Goal: Information Seeking & Learning: Learn about a topic

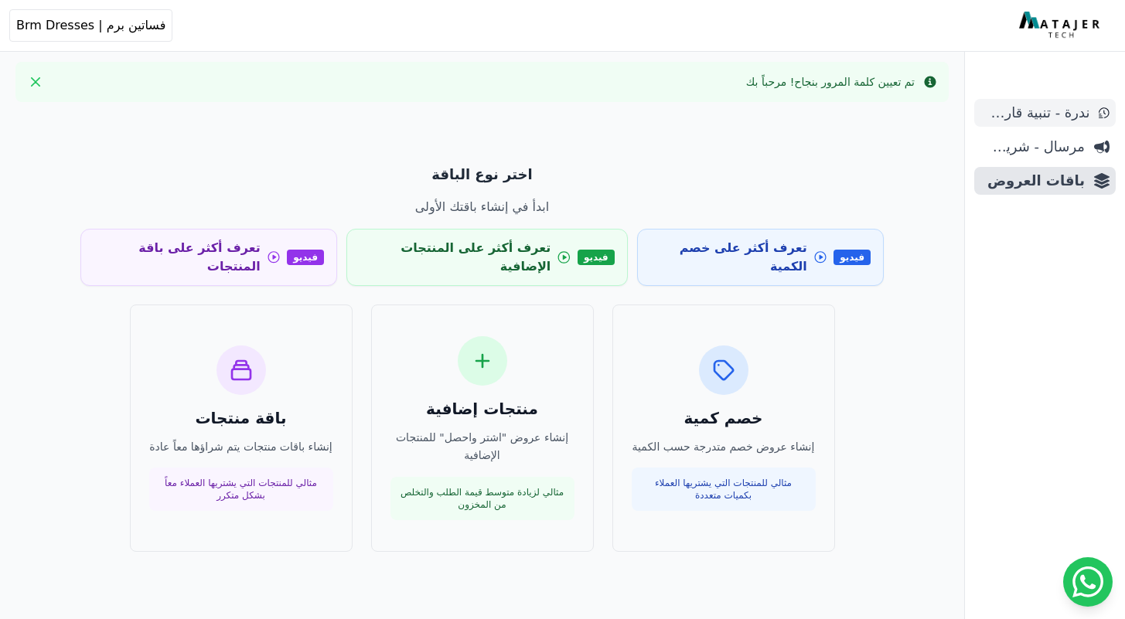
click at [1077, 114] on span "ندرة - تنبية قارب علي النفاذ" at bounding box center [1035, 113] width 109 height 22
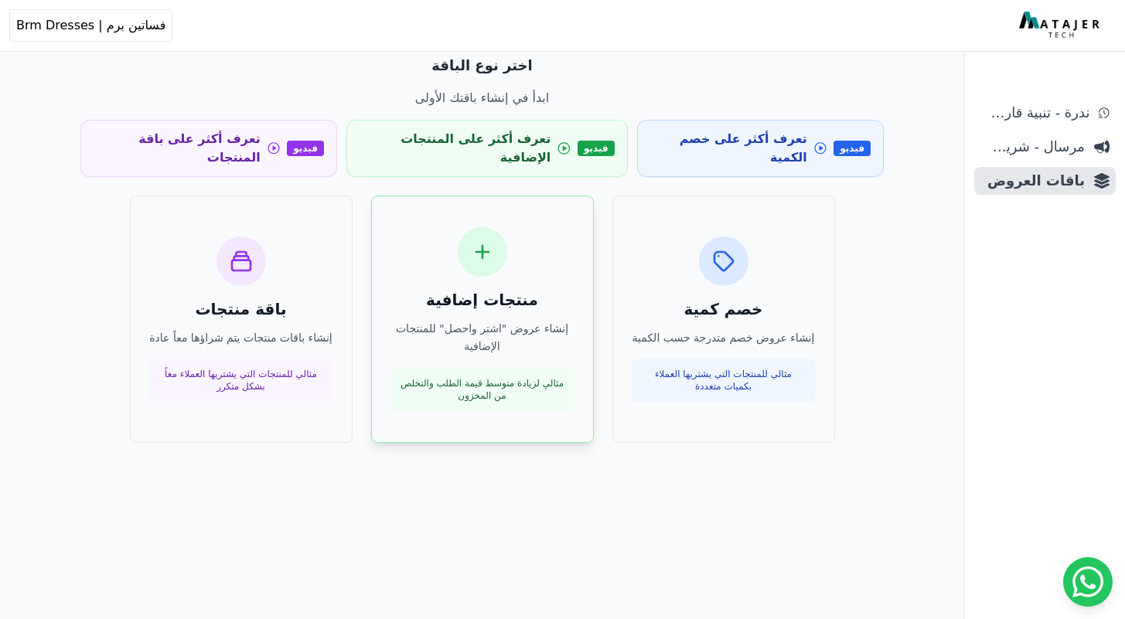
scroll to position [114, 0]
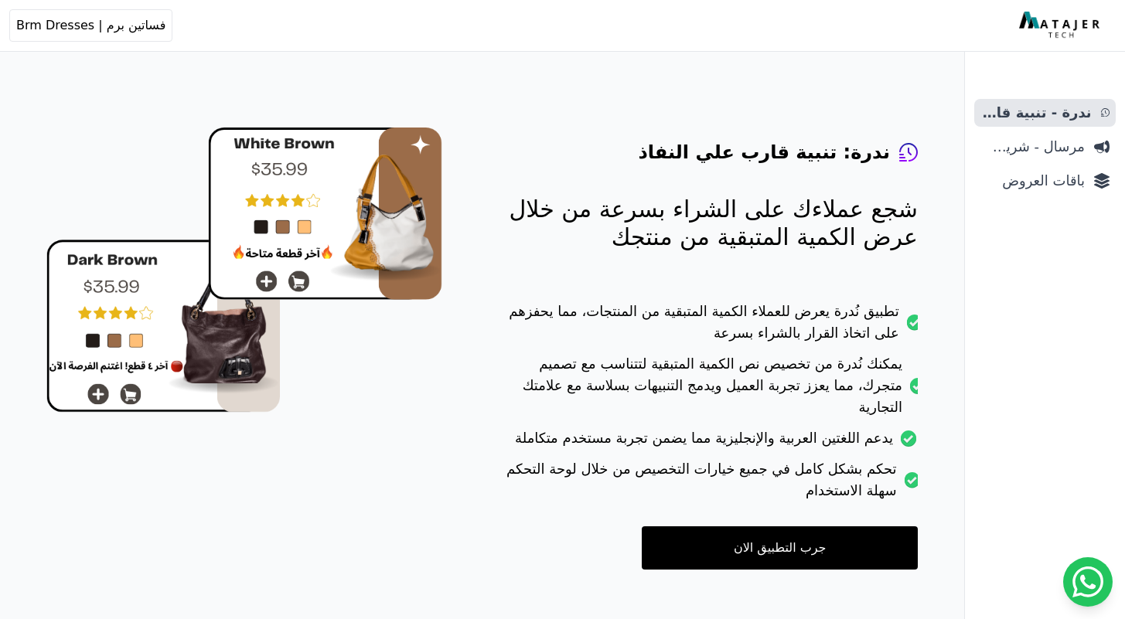
scroll to position [62, 0]
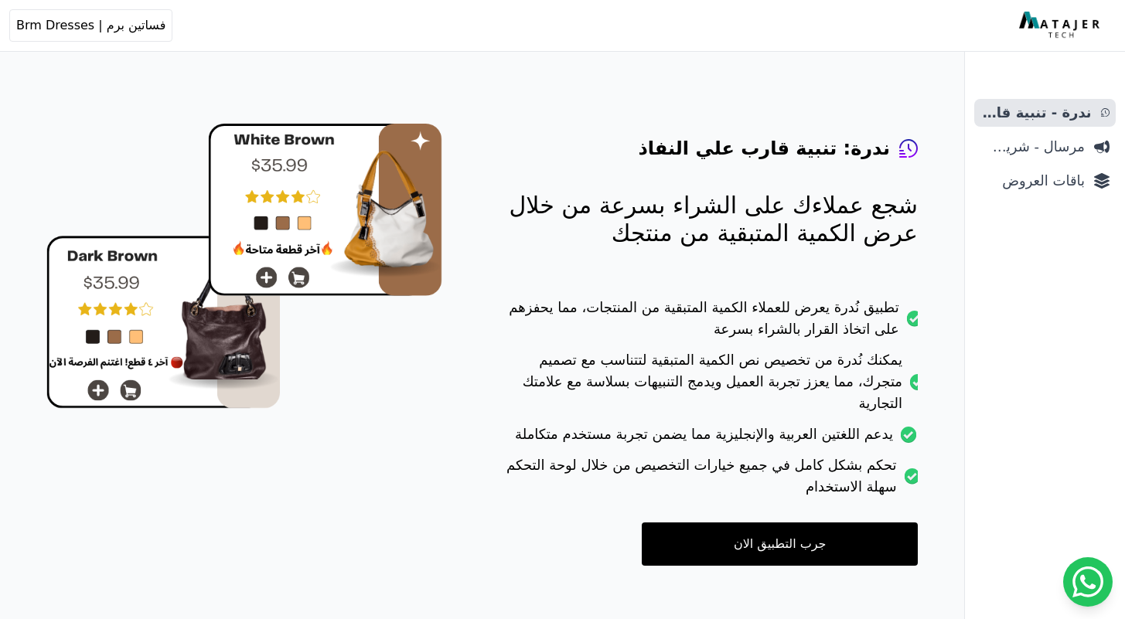
click at [705, 523] on link "جرب التطبيق الان" at bounding box center [780, 544] width 276 height 43
click at [1021, 143] on span "مرسال - شريط دعاية" at bounding box center [1033, 147] width 104 height 22
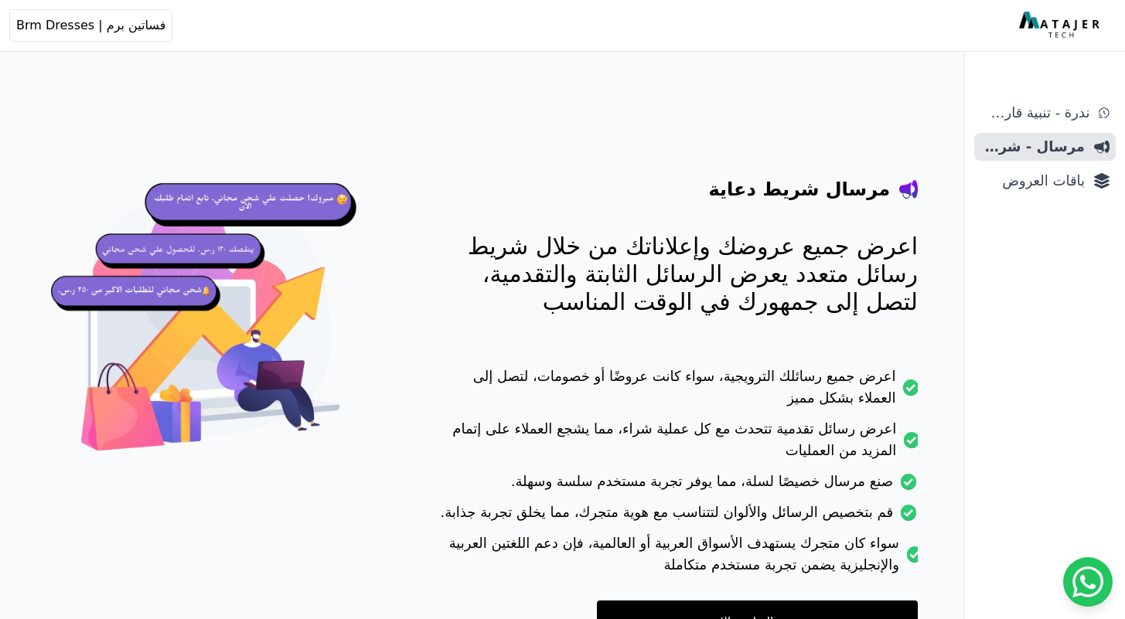
scroll to position [120, 0]
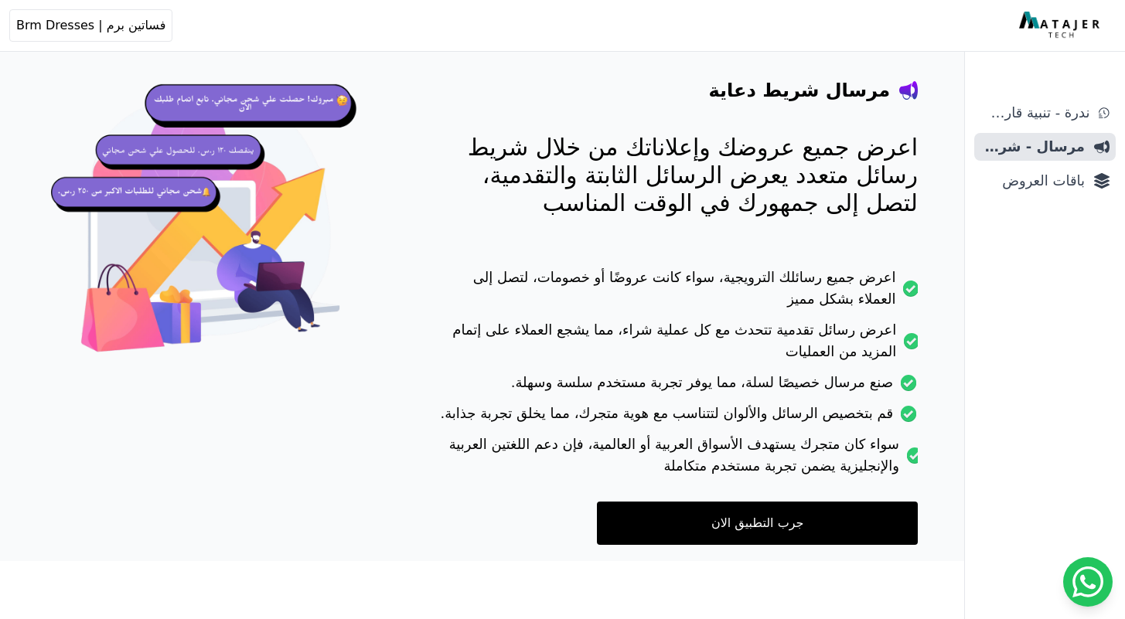
click at [718, 507] on link "جرب التطبيق الان" at bounding box center [757, 523] width 321 height 43
click at [1053, 173] on span "باقات العروض" at bounding box center [1033, 181] width 104 height 22
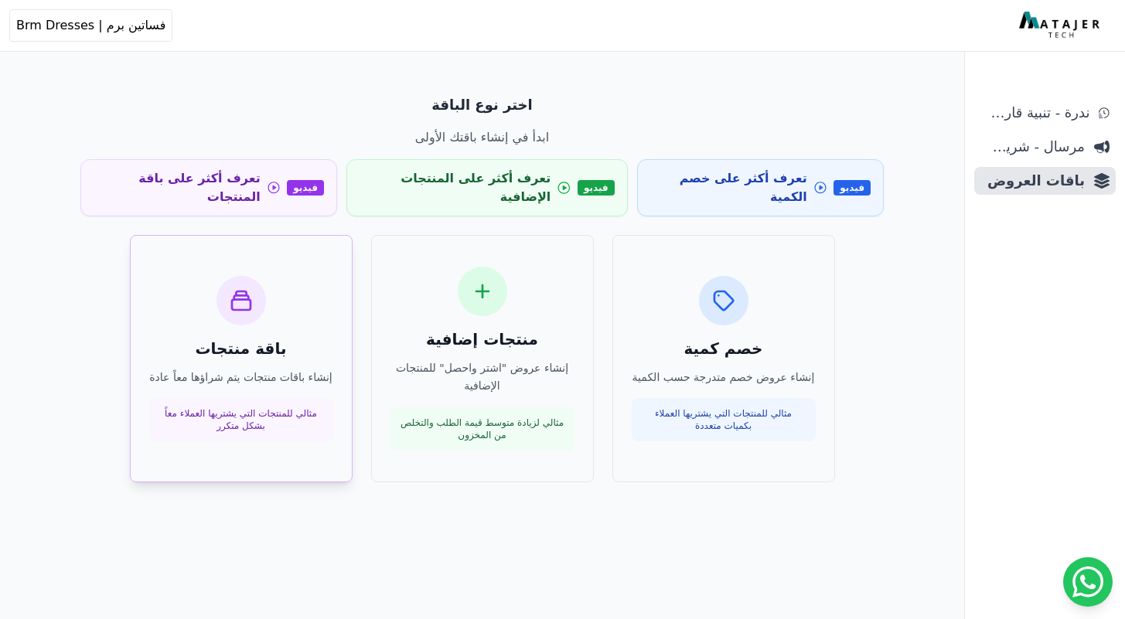
scroll to position [74, 0]
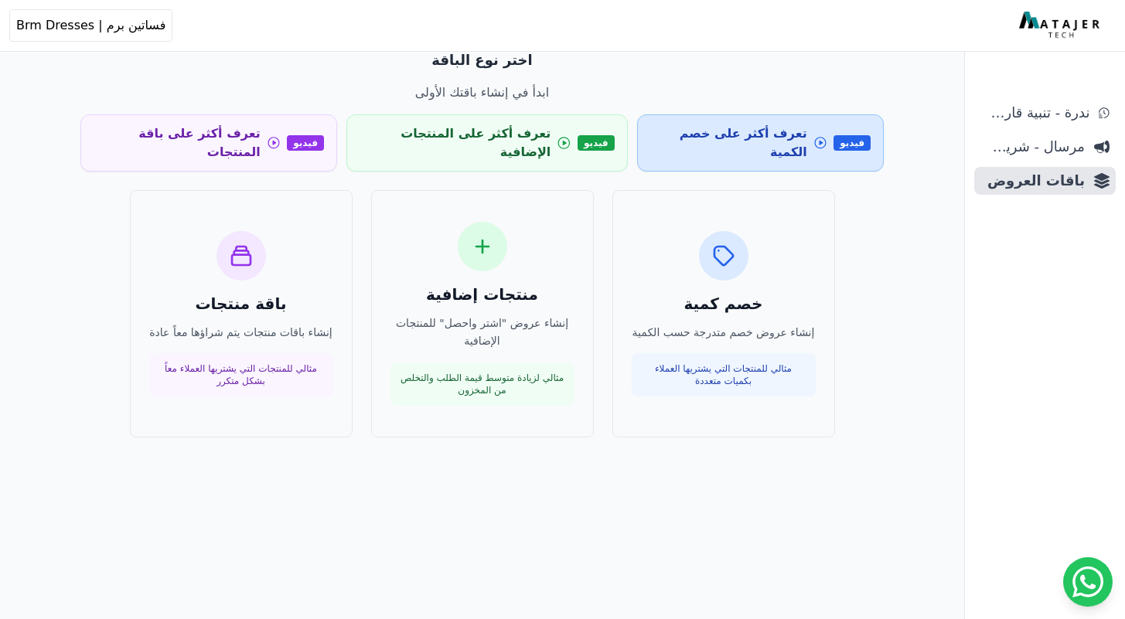
click at [749, 141] on span "تعرف أكثر على خصم الكمية" at bounding box center [728, 143] width 157 height 37
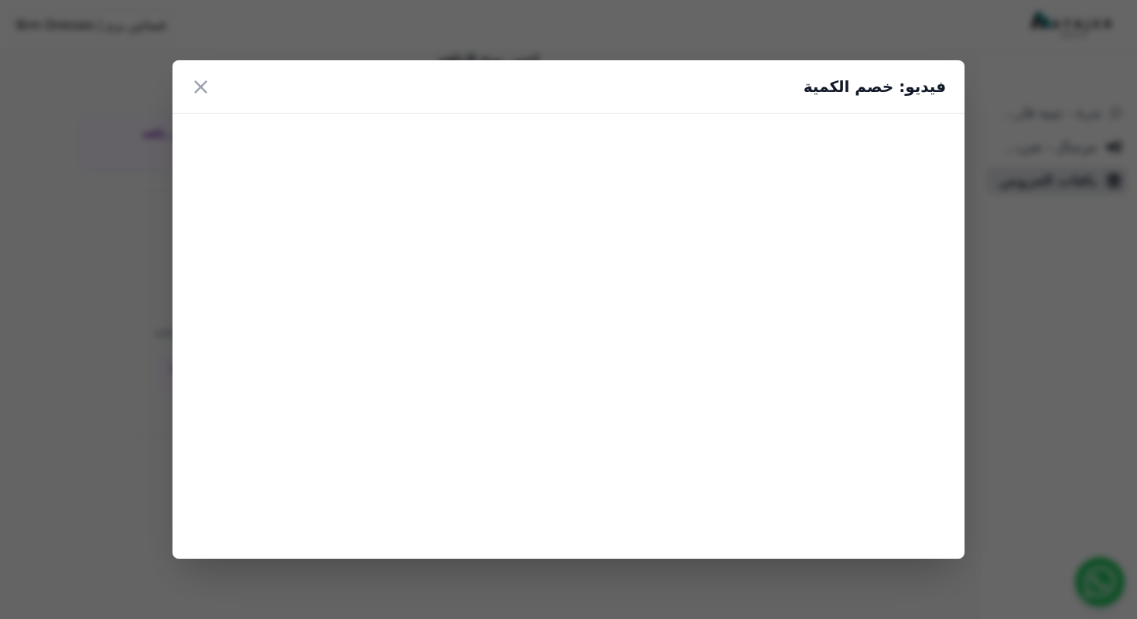
click at [51, 272] on div "فيديو: خصم الكمية ×" at bounding box center [568, 309] width 1137 height 619
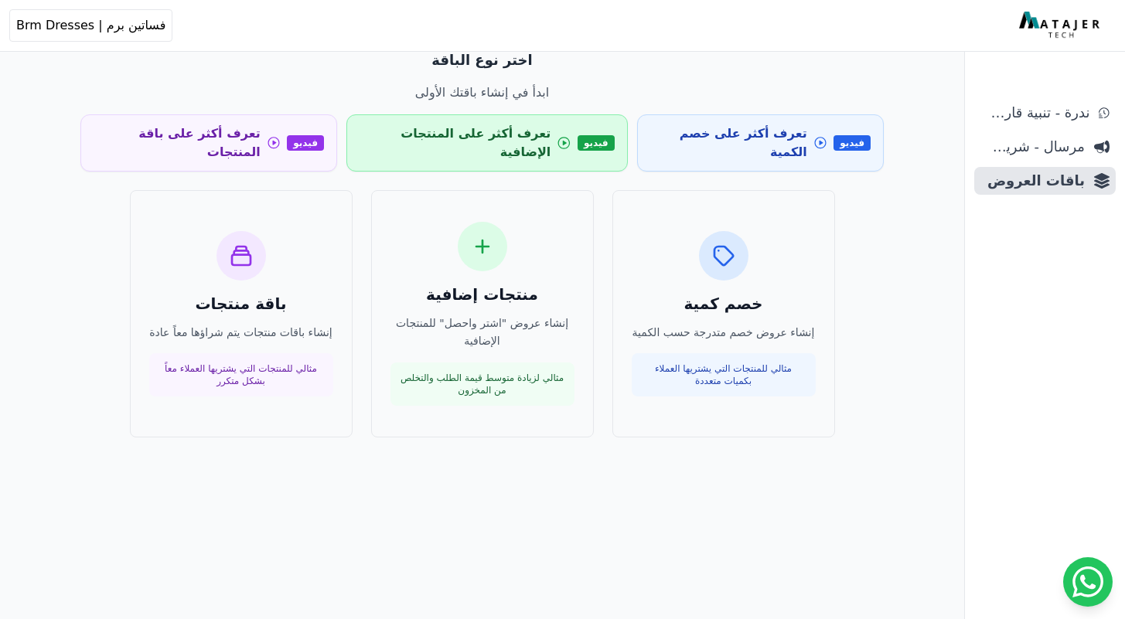
click at [459, 139] on span "تعرف أكثر على المنتجات الإضافية" at bounding box center [455, 143] width 191 height 37
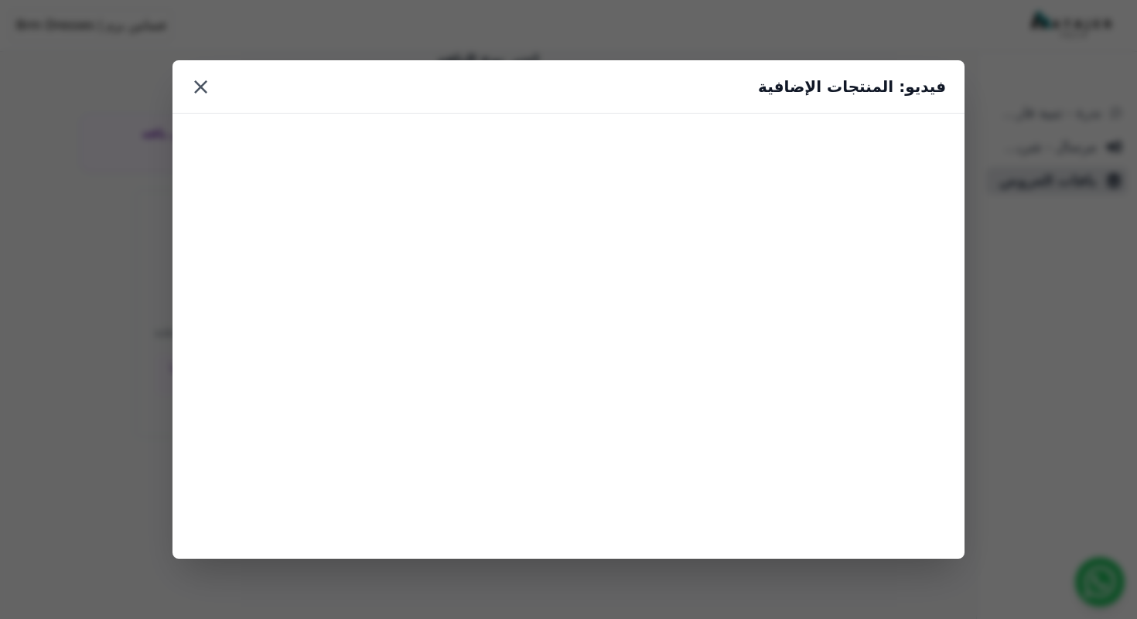
click at [203, 90] on button "×" at bounding box center [200, 87] width 19 height 28
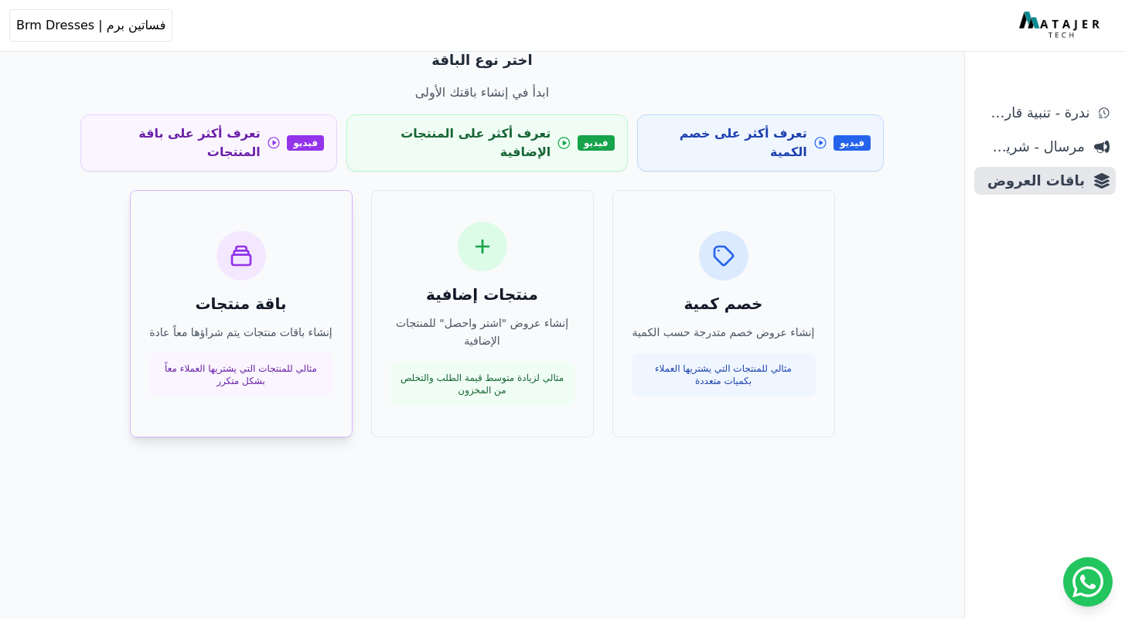
click at [293, 251] on div "باقة منتجات إنشاء باقات منتجات يتم شراؤها معاً عادة مثالي للمنتجات التي يشتريها…" at bounding box center [241, 314] width 184 height 166
